Goal: Navigation & Orientation: Find specific page/section

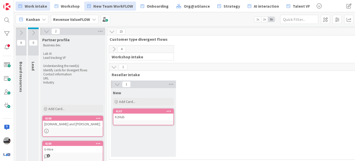
scroll to position [0, 82]
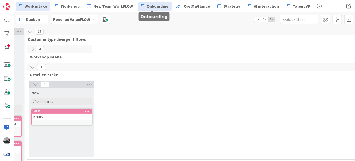
click at [151, 8] on span "Onboarding" at bounding box center [158, 6] width 22 height 6
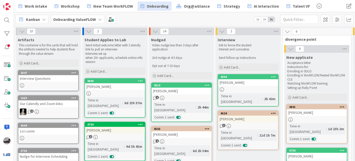
scroll to position [23, 0]
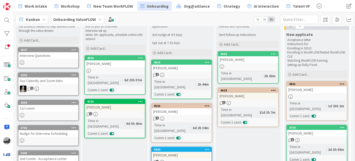
click at [247, 93] on div "[PERSON_NAME]" at bounding box center [248, 96] width 60 height 7
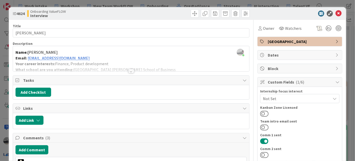
click at [130, 71] on div at bounding box center [131, 71] width 6 height 4
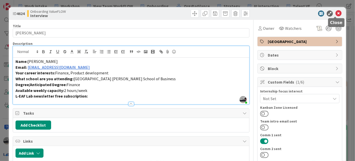
click at [336, 13] on icon at bounding box center [338, 13] width 6 height 6
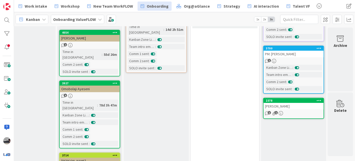
scroll to position [0, 365]
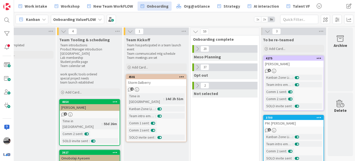
click at [195, 47] on icon at bounding box center [198, 49] width 6 height 6
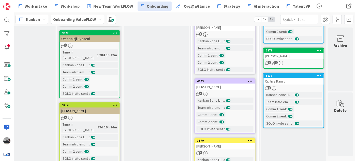
scroll to position [4, 365]
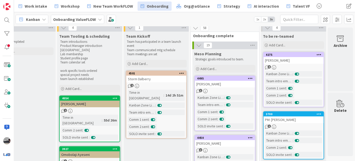
click at [70, 18] on b "Onboarding ValueFLOW" at bounding box center [74, 19] width 43 height 5
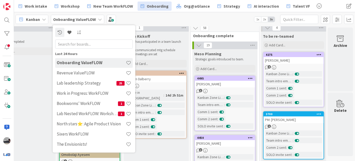
click at [80, 44] on input "text" at bounding box center [94, 43] width 78 height 9
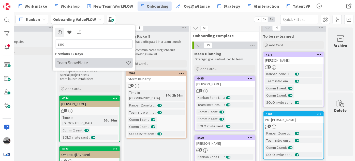
type input "sno"
click at [84, 63] on h4 "Team SnowFlake" at bounding box center [91, 62] width 69 height 5
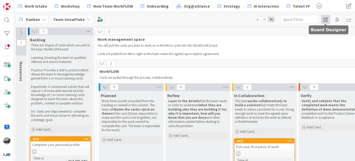
click at [325, 17] on span at bounding box center [325, 19] width 9 height 9
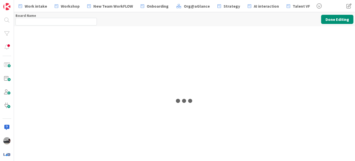
type input "Team SnowFlake"
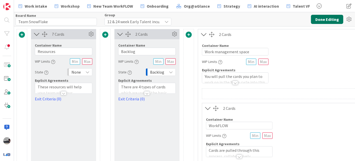
click at [326, 19] on button "Done Editing" at bounding box center [327, 19] width 32 height 9
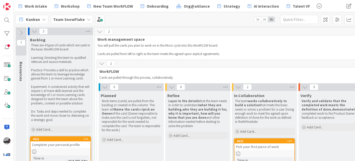
click at [87, 19] on icon at bounding box center [89, 19] width 4 height 4
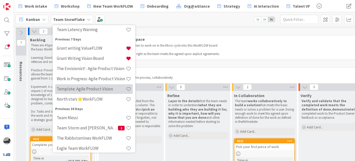
scroll to position [208, 0]
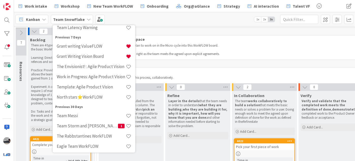
click at [97, 88] on h4 "Template: Agile Product Vision" at bounding box center [91, 86] width 69 height 5
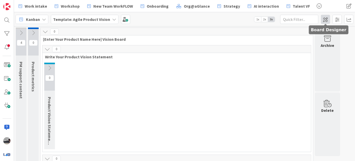
click at [326, 21] on span at bounding box center [325, 19] width 9 height 9
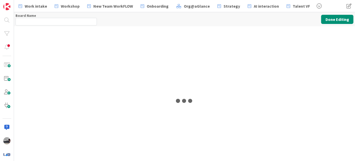
type input "Template: Agile Product Vision"
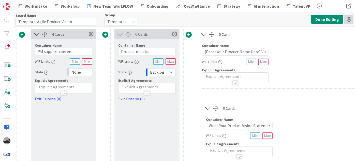
click at [350, 19] on icon at bounding box center [348, 19] width 9 height 9
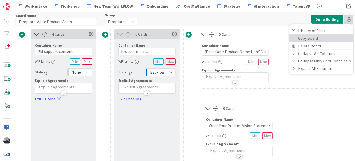
click at [327, 37] on link "Copy Board" at bounding box center [321, 37] width 64 height 7
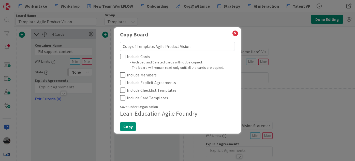
drag, startPoint x: 152, startPoint y: 46, endPoint x: 110, endPoint y: 42, distance: 41.8
click at [110, 42] on div "Copy Board Copy of Template: Agile Product Vision Include Cards - Archived and …" at bounding box center [177, 80] width 355 height 161
type textarea "x"
type textarea "S: Agile Product Vision"
type textarea "x"
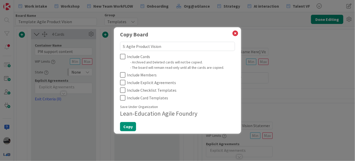
type textarea "Sn: Agile Product Vision"
type textarea "x"
type textarea "Sno: Agile Product Vision"
type textarea "x"
type textarea "Snow: Agile Product Vision"
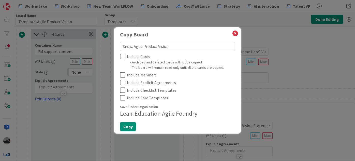
type textarea "x"
type textarea "SnowF: Agile Product Vision"
type textarea "x"
type textarea "SnowFl: Agile Product Vision"
type textarea "x"
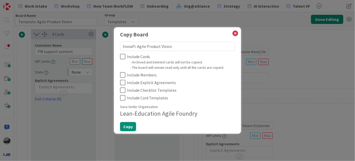
type textarea "SnowFla: Agile Product Vision"
type textarea "x"
type textarea "SnowFlak: Agile Product Vision"
type textarea "x"
type textarea "SnowFlake: Agile Product Vision"
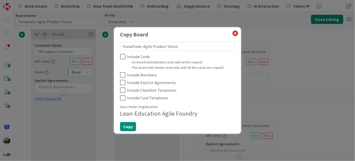
click at [122, 55] on icon at bounding box center [122, 56] width 5 height 6
click at [122, 71] on div "Include Cards - Archived and Deleted cards will not be copied. - The board will…" at bounding box center [177, 76] width 115 height 47
click at [123, 77] on icon at bounding box center [122, 75] width 5 height 6
click at [123, 82] on icon at bounding box center [122, 82] width 5 height 6
click at [124, 126] on button "Copy" at bounding box center [128, 126] width 16 height 9
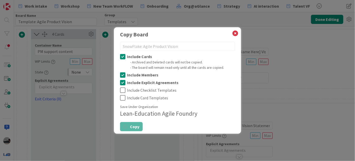
type textarea "x"
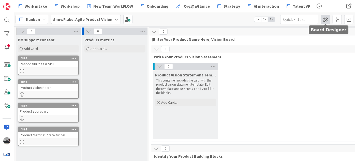
click at [325, 20] on span at bounding box center [325, 19] width 9 height 9
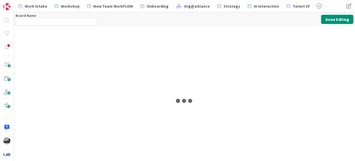
type input "SnowFlake: Agile Product Vision"
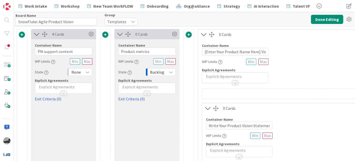
click at [129, 20] on div "Templates" at bounding box center [121, 22] width 33 height 8
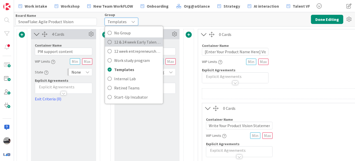
click at [126, 42] on span "12 & 24 week Early Talent incu." at bounding box center [137, 42] width 46 height 8
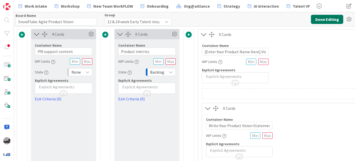
click at [319, 18] on button "Done Editing" at bounding box center [327, 19] width 32 height 9
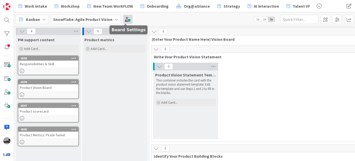
click at [129, 23] on span at bounding box center [127, 19] width 9 height 9
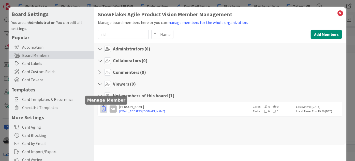
click at [104, 108] on icon "button" at bounding box center [104, 108] width 4 height 5
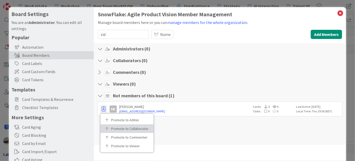
click at [116, 127] on p "Promote to Collaborator" at bounding box center [128, 129] width 35 height 4
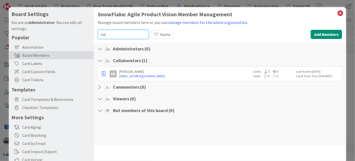
drag, startPoint x: 126, startPoint y: 34, endPoint x: 90, endPoint y: 36, distance: 36.2
click at [90, 36] on div "Board Settings You are an Administrator . You can edit all settings. Popular Au…" at bounding box center [177, 104] width 337 height 195
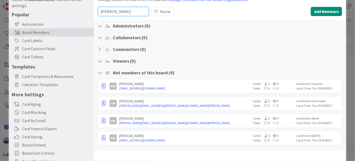
scroll to position [46, 0]
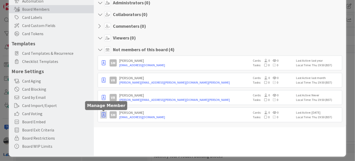
type input "[PERSON_NAME]"
click at [102, 113] on icon "button" at bounding box center [104, 114] width 4 height 5
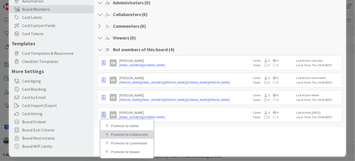
click at [115, 135] on p "Promote to Collaborator" at bounding box center [128, 135] width 35 height 4
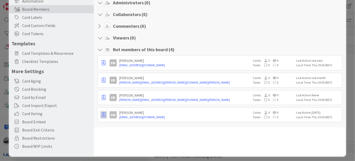
scroll to position [0, 0]
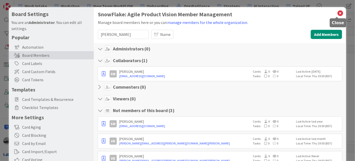
click at [337, 12] on icon at bounding box center [340, 13] width 7 height 7
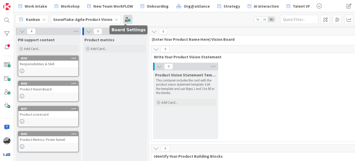
click at [126, 20] on span at bounding box center [127, 19] width 9 height 9
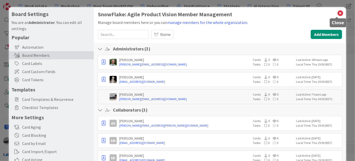
click at [337, 13] on icon at bounding box center [340, 13] width 7 height 7
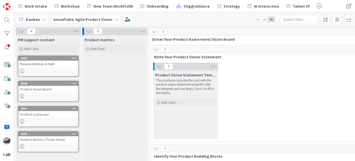
click at [21, 32] on icon at bounding box center [22, 31] width 6 height 6
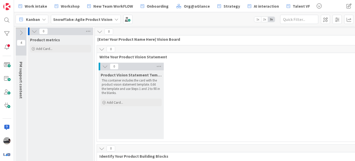
click at [33, 31] on icon at bounding box center [35, 31] width 6 height 6
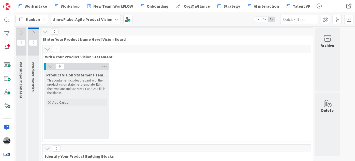
click at [48, 49] on icon at bounding box center [48, 49] width 6 height 6
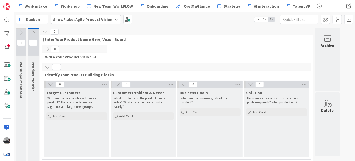
click at [49, 85] on icon at bounding box center [51, 84] width 6 height 6
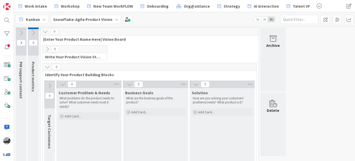
click at [63, 84] on icon at bounding box center [63, 84] width 6 height 6
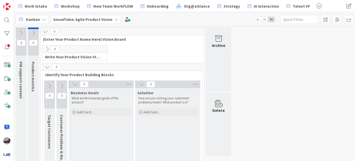
click at [76, 84] on icon at bounding box center [75, 84] width 6 height 6
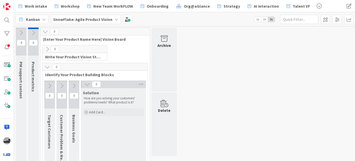
click at [87, 83] on icon at bounding box center [87, 84] width 6 height 6
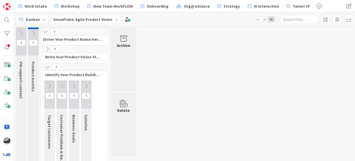
click at [45, 48] on icon at bounding box center [48, 49] width 6 height 6
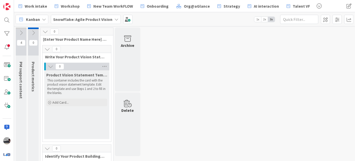
click at [22, 32] on icon at bounding box center [21, 33] width 6 height 6
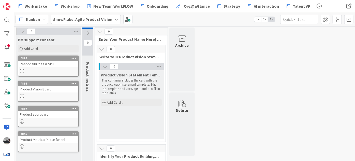
click at [63, 93] on link "4898 Product Vision Board" at bounding box center [48, 91] width 61 height 21
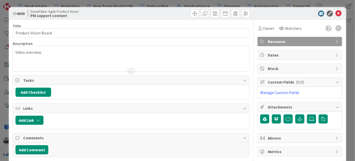
click at [129, 69] on div at bounding box center [131, 71] width 6 height 4
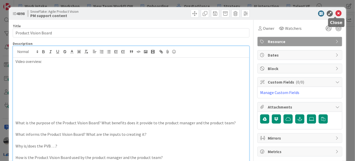
click at [337, 11] on icon at bounding box center [338, 13] width 6 height 6
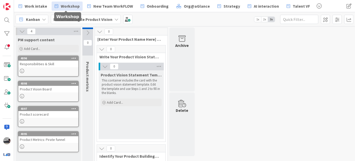
click at [68, 4] on span "Workshop" at bounding box center [70, 6] width 19 height 6
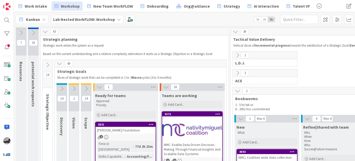
click at [48, 65] on icon at bounding box center [48, 65] width 6 height 6
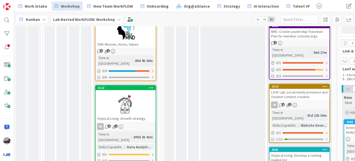
scroll to position [185, 0]
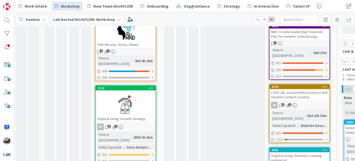
click at [136, 92] on div at bounding box center [126, 103] width 60 height 23
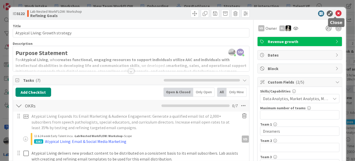
click at [337, 13] on icon at bounding box center [338, 13] width 6 height 6
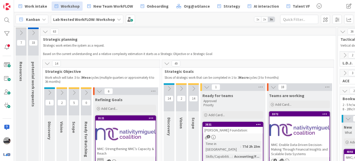
click at [168, 86] on icon at bounding box center [169, 89] width 6 height 6
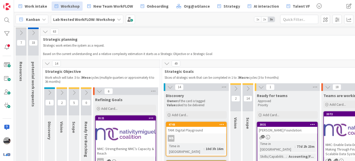
click at [237, 86] on icon at bounding box center [236, 89] width 6 height 6
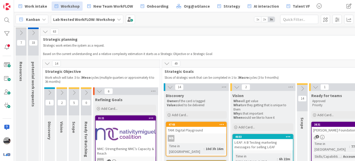
click at [302, 86] on icon at bounding box center [303, 89] width 6 height 6
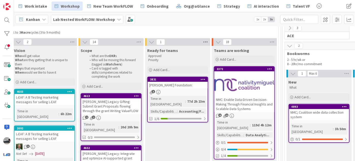
scroll to position [23, 218]
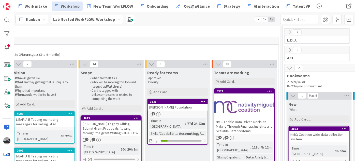
click at [150, 64] on icon at bounding box center [152, 64] width 6 height 6
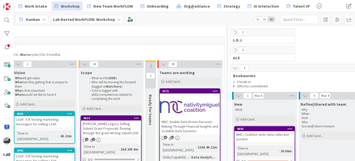
click at [84, 64] on icon at bounding box center [85, 64] width 6 height 6
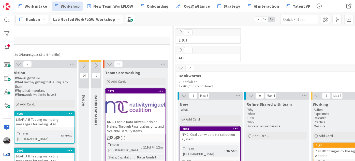
click at [16, 64] on icon at bounding box center [19, 64] width 6 height 6
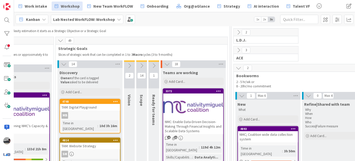
scroll to position [23, 106]
click at [64, 64] on icon at bounding box center [65, 64] width 6 height 6
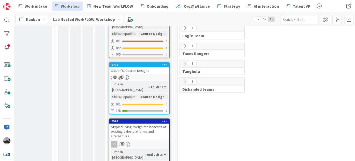
scroll to position [611, 106]
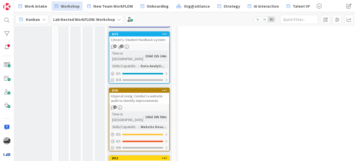
scroll to position [751, 106]
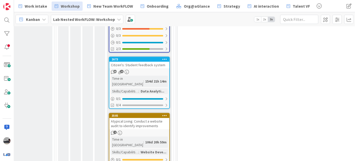
click at [138, 118] on div "Atypical Living: Conduct a website audit to identify improvements" at bounding box center [139, 123] width 60 height 11
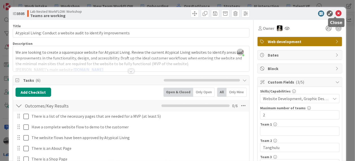
click at [335, 12] on icon at bounding box center [338, 13] width 6 height 6
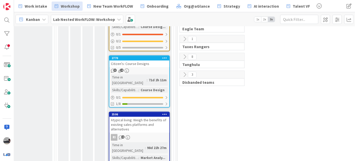
scroll to position [612, 106]
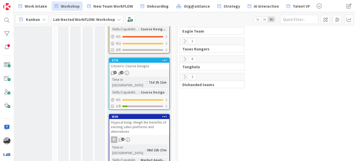
click at [146, 119] on div "Atypical living: Weigh the benefits of existing sales platforms and alternatives" at bounding box center [139, 127] width 60 height 16
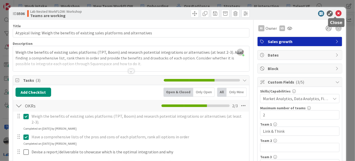
click at [335, 13] on icon at bounding box center [338, 13] width 6 height 6
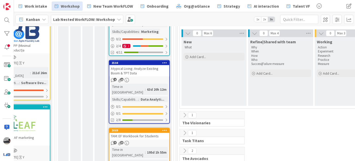
scroll to position [404, 106]
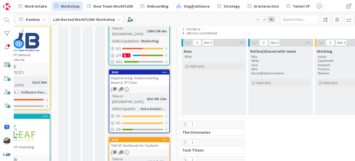
click at [137, 75] on div "Atypical Living: Analyze Existing Boom & TPT Data" at bounding box center [139, 80] width 60 height 11
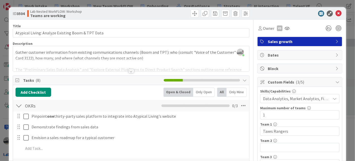
click at [130, 70] on div at bounding box center [131, 71] width 6 height 4
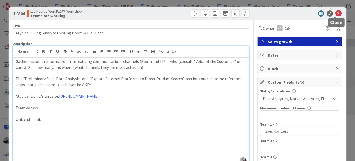
click at [337, 16] on icon at bounding box center [338, 13] width 6 height 6
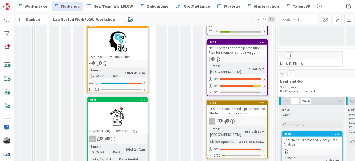
scroll to position [173, 7]
click at [126, 104] on div at bounding box center [118, 115] width 60 height 23
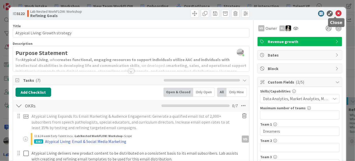
click at [335, 13] on icon at bounding box center [338, 13] width 6 height 6
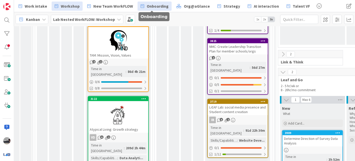
click at [156, 7] on span "Onboarding" at bounding box center [158, 6] width 22 height 6
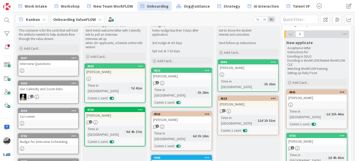
scroll to position [23, 0]
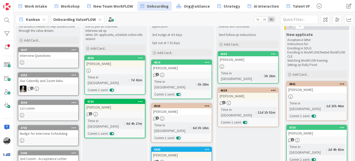
click at [58, 80] on div "Our Calendly and Zoom links" at bounding box center [48, 80] width 60 height 7
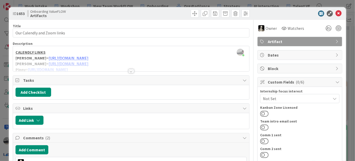
drag, startPoint x: 103, startPoint y: 58, endPoint x: 201, endPoint y: 62, distance: 97.7
click at [201, 62] on div at bounding box center [131, 64] width 236 height 13
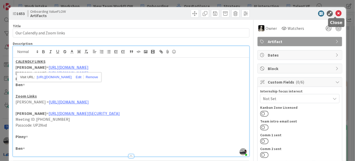
click at [336, 14] on icon at bounding box center [338, 13] width 6 height 6
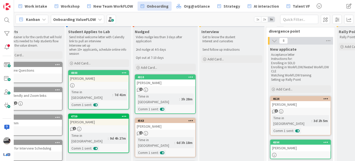
scroll to position [8, 5]
